Goal: Use online tool/utility: Utilize a website feature to perform a specific function

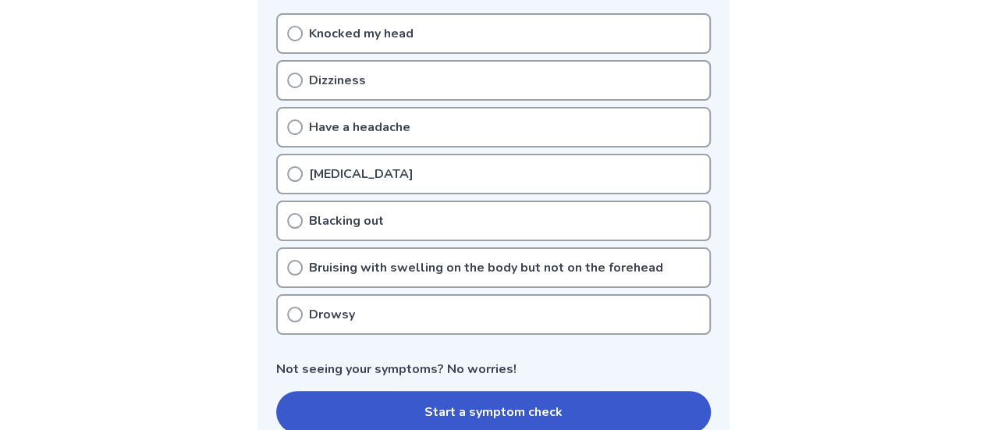
scroll to position [339, 0]
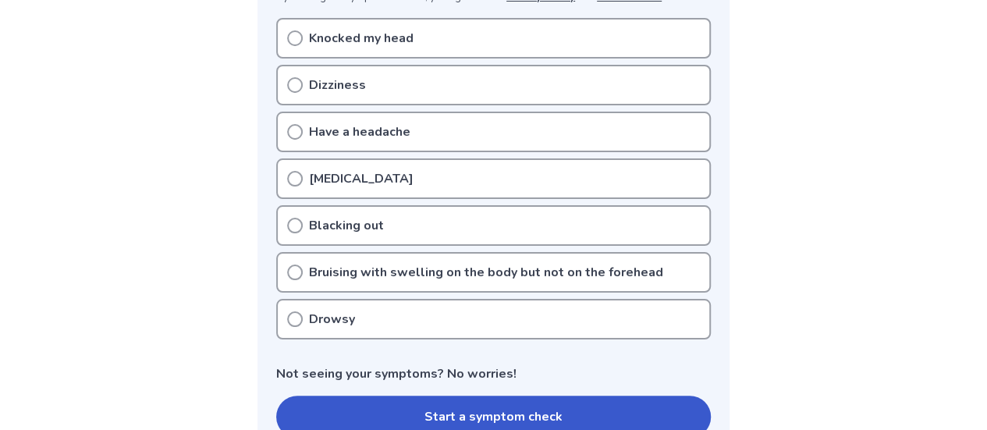
click at [292, 315] on icon at bounding box center [295, 319] width 16 height 16
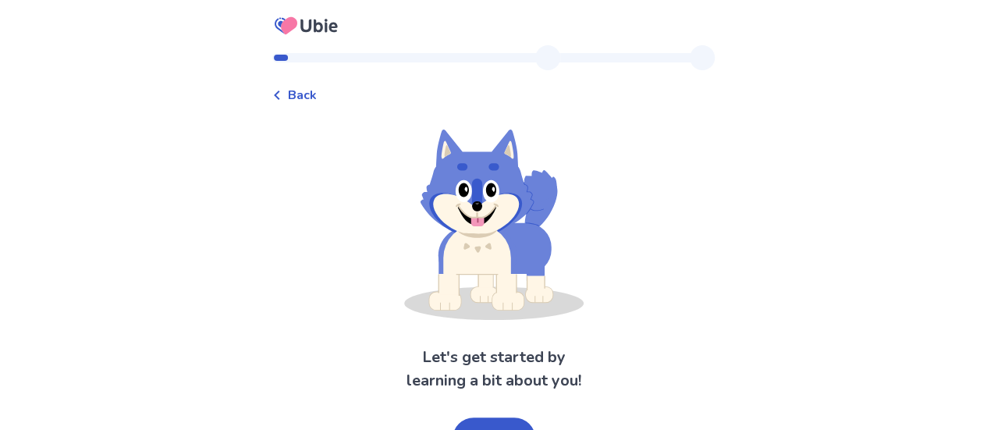
scroll to position [30, 0]
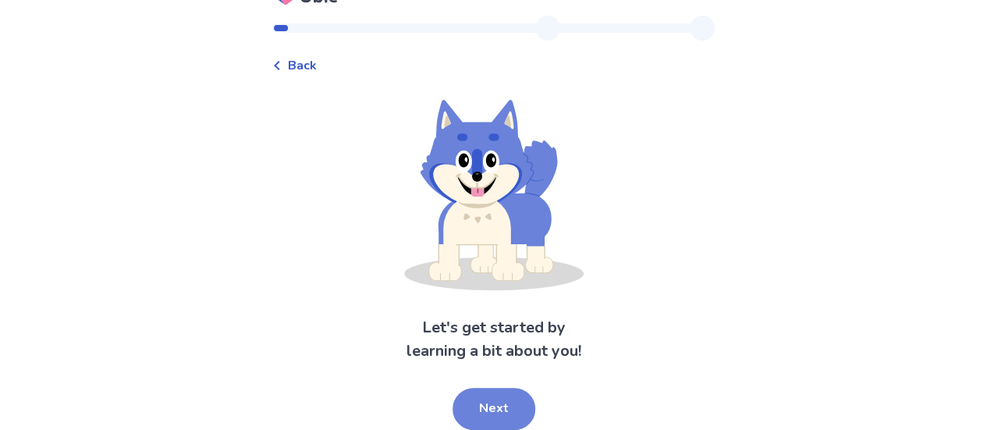
click at [513, 406] on button "Next" at bounding box center [493, 409] width 83 height 42
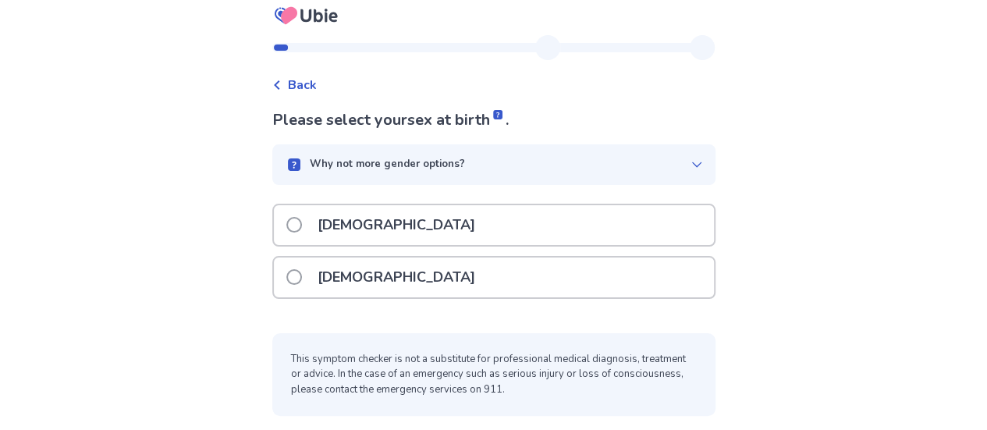
scroll to position [9, 0]
click at [374, 224] on div "[DEMOGRAPHIC_DATA]" at bounding box center [494, 226] width 440 height 40
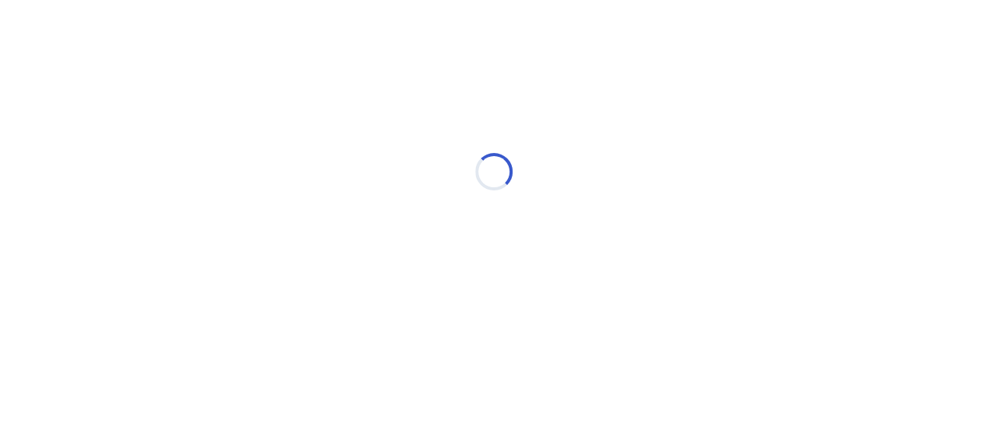
scroll to position [0, 0]
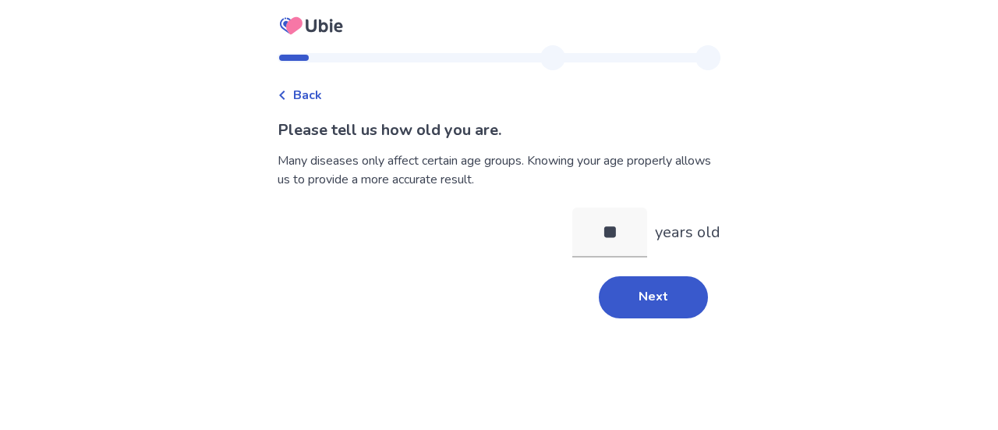
type input "**"
click button "Next" at bounding box center [653, 297] width 109 height 42
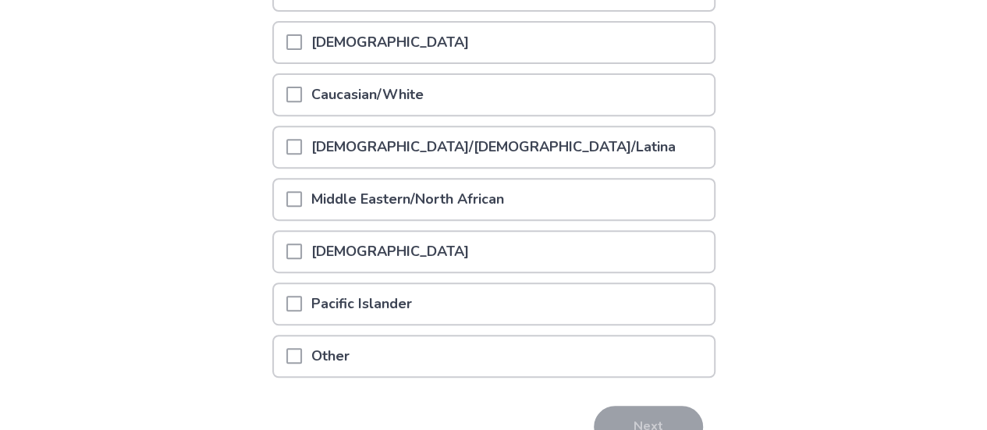
scroll to position [274, 0]
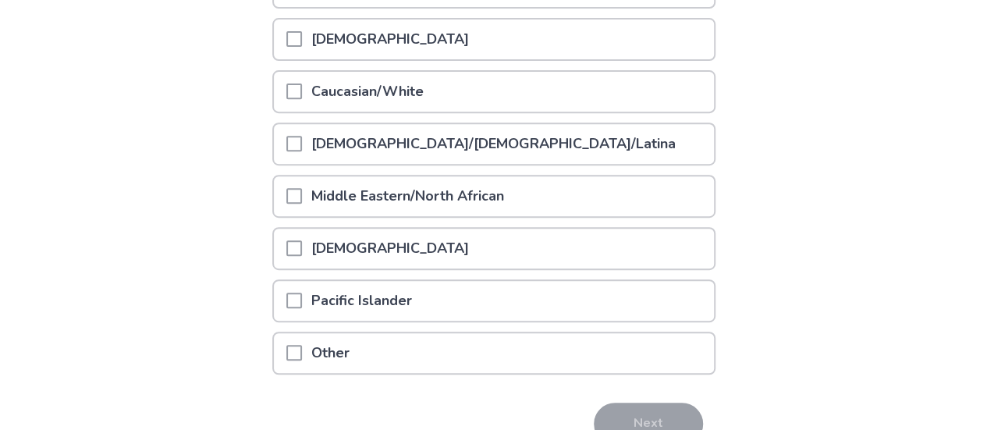
click at [398, 348] on div "Other" at bounding box center [494, 353] width 440 height 40
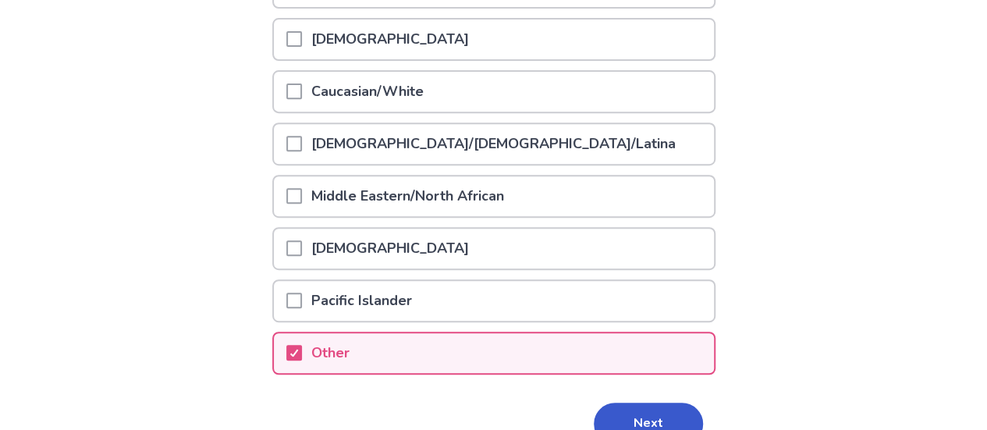
scroll to position [356, 0]
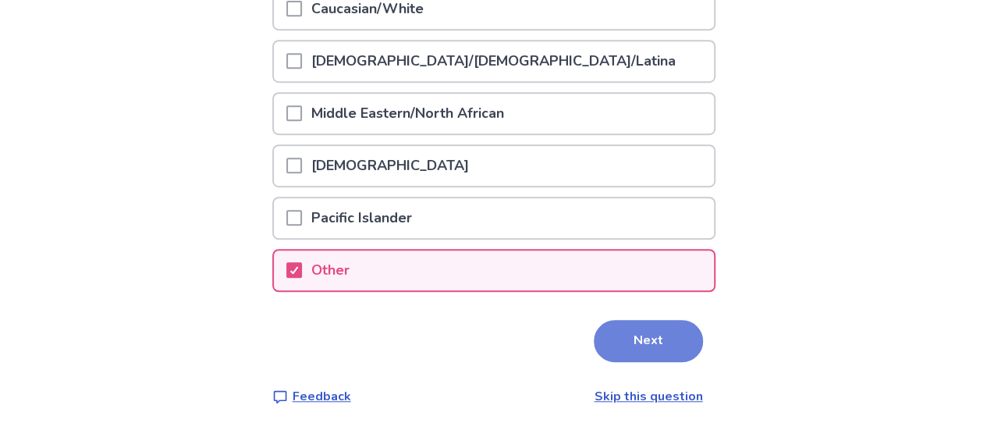
click at [634, 336] on button "Next" at bounding box center [648, 341] width 109 height 42
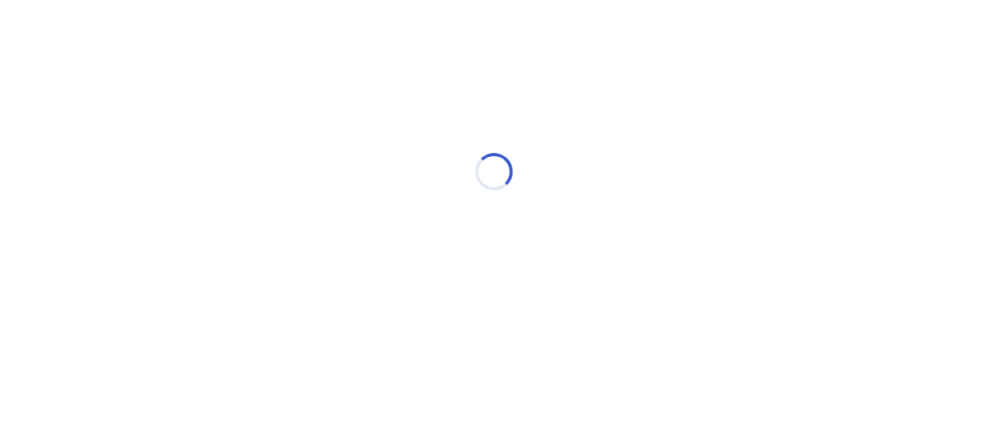
scroll to position [0, 0]
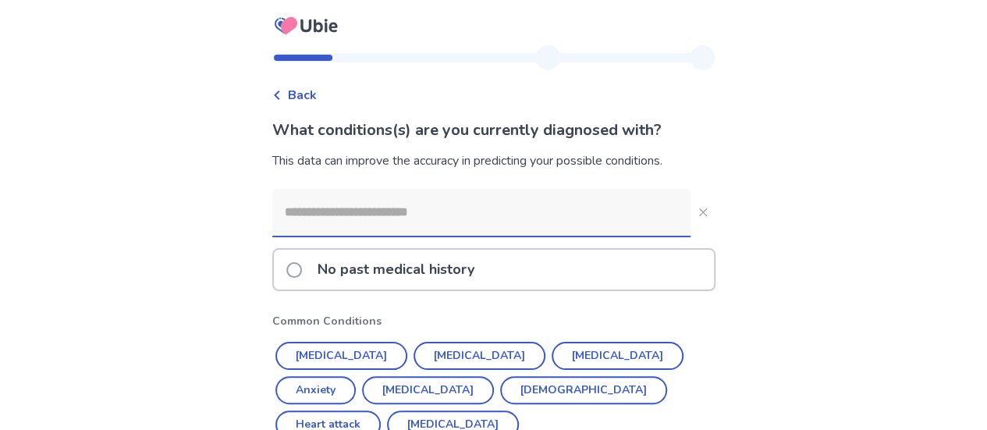
scroll to position [25, 0]
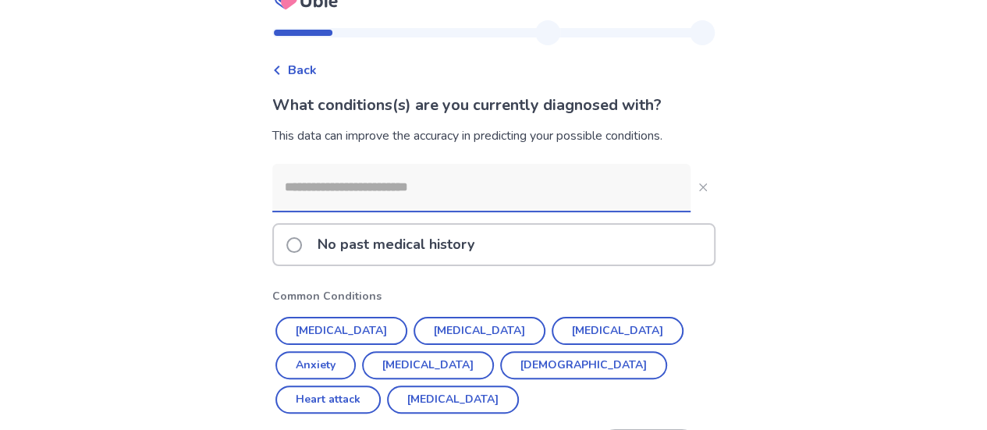
click at [434, 199] on input at bounding box center [481, 187] width 418 height 47
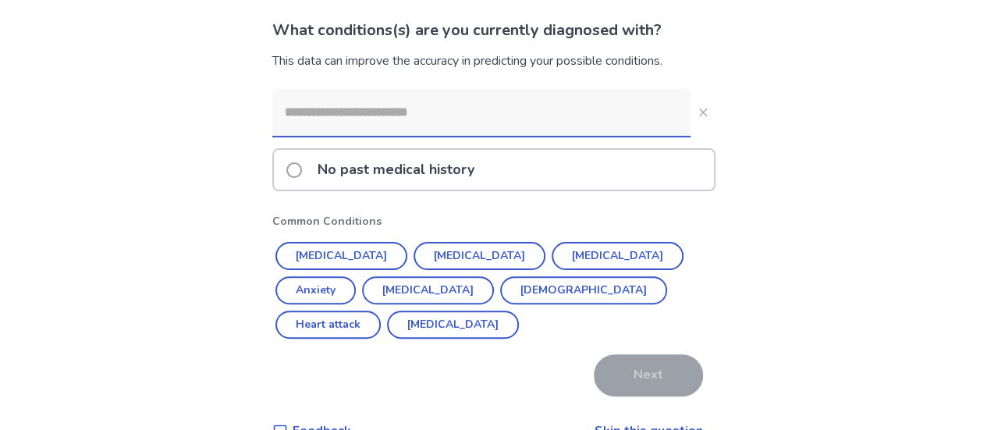
click at [651, 422] on link "Skip this question" at bounding box center [648, 430] width 108 height 17
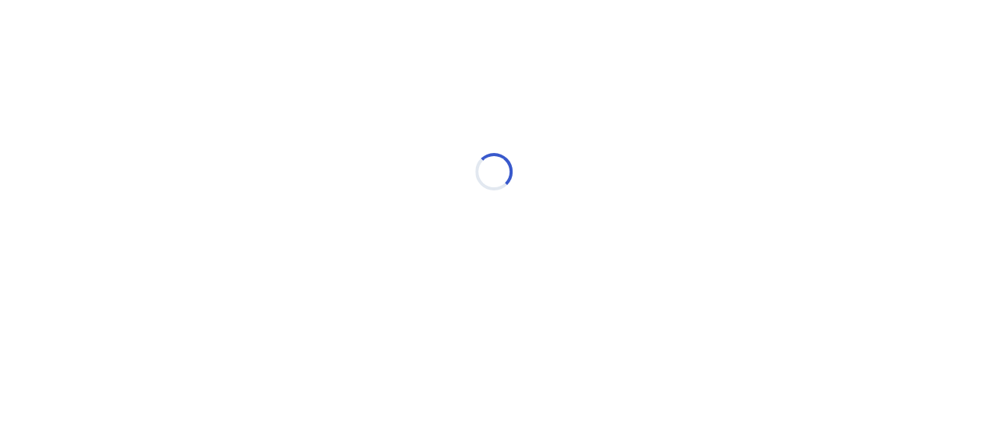
scroll to position [0, 0]
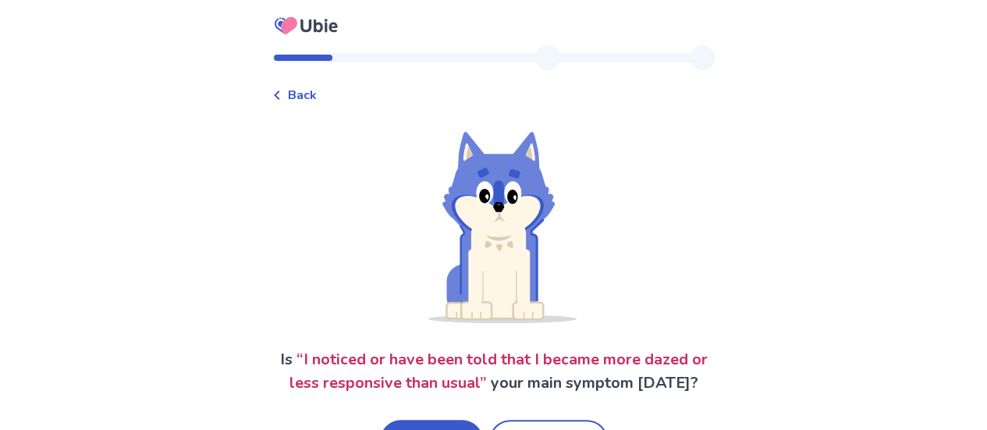
scroll to position [56, 0]
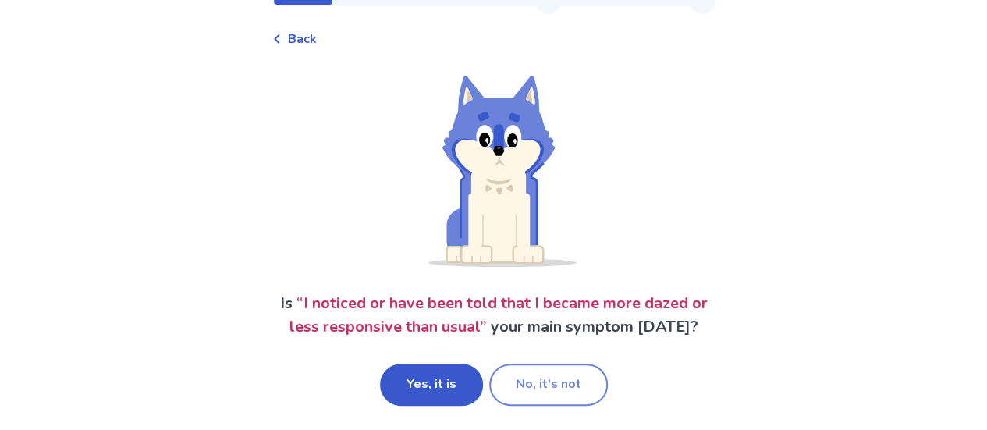
click at [552, 371] on button "No, it's not" at bounding box center [548, 384] width 119 height 42
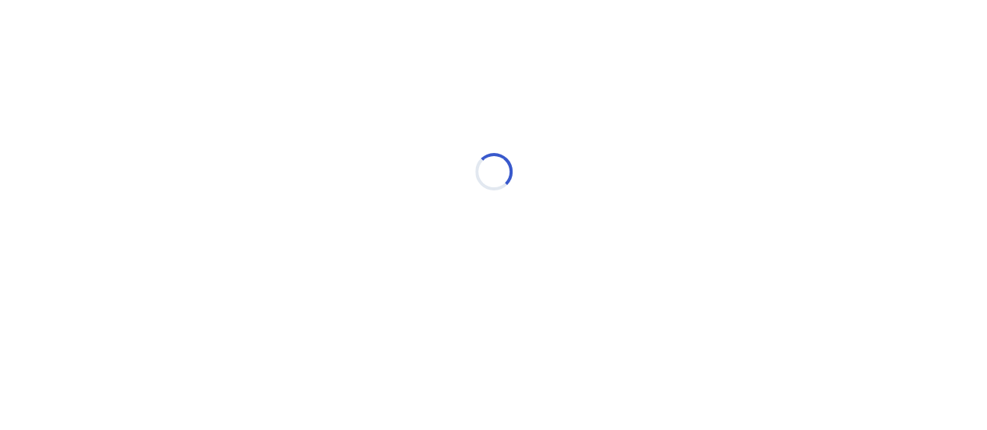
scroll to position [0, 0]
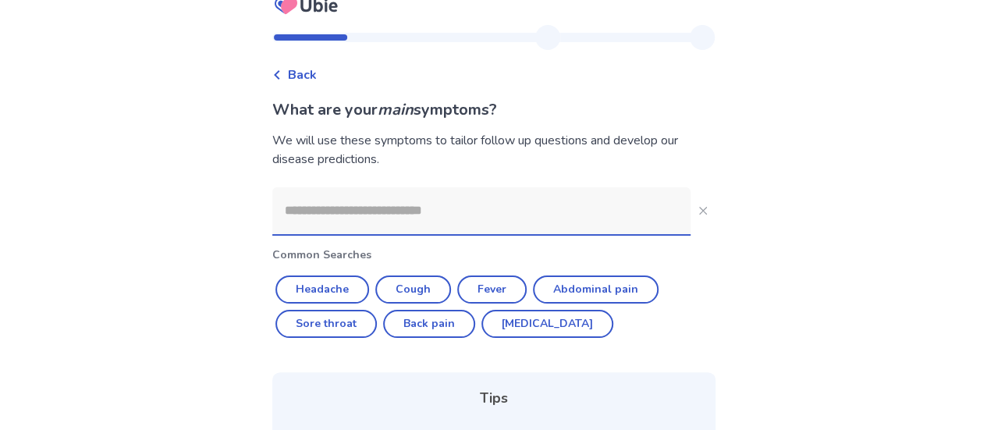
scroll to position [21, 0]
click at [338, 289] on button "Headache" at bounding box center [322, 289] width 94 height 28
type input "********"
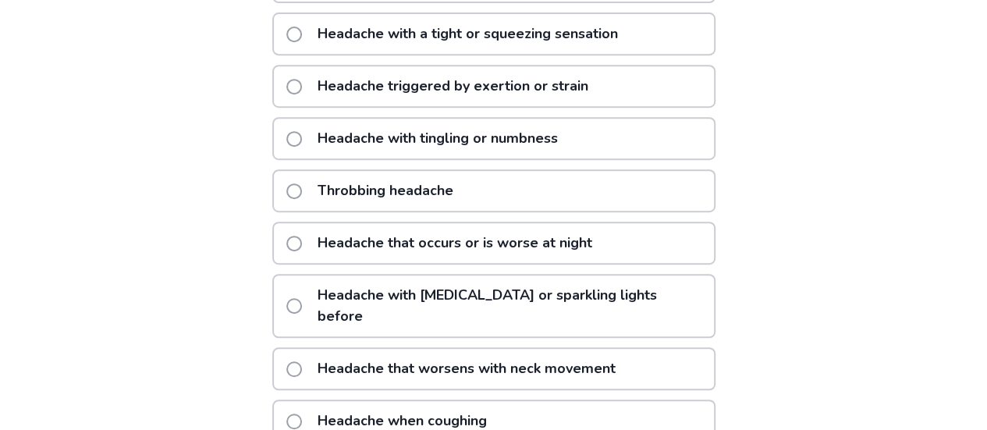
scroll to position [333, 0]
